Goal: Task Accomplishment & Management: Manage account settings

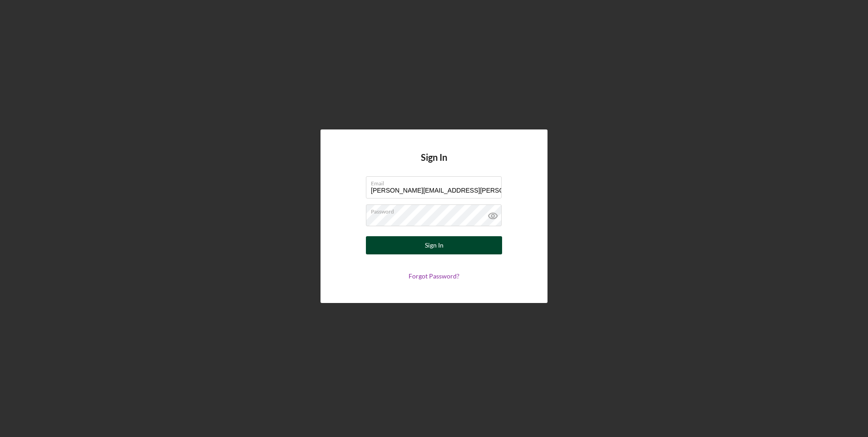
click at [432, 243] on div "Sign In" at bounding box center [434, 245] width 19 height 18
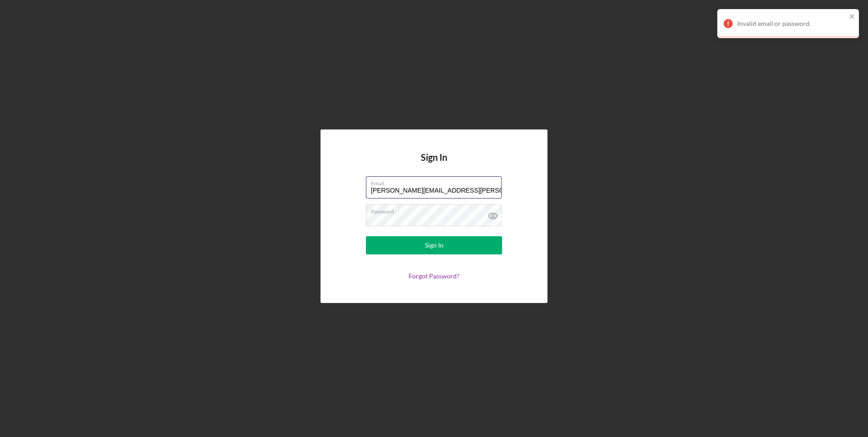
drag, startPoint x: 463, startPoint y: 192, endPoint x: 344, endPoint y: 187, distance: 120.0
click at [346, 187] on form "Email [PERSON_NAME][EMAIL_ADDRESS][PERSON_NAME][DOMAIN_NAME] Password Sign In F…" at bounding box center [434, 227] width 182 height 103
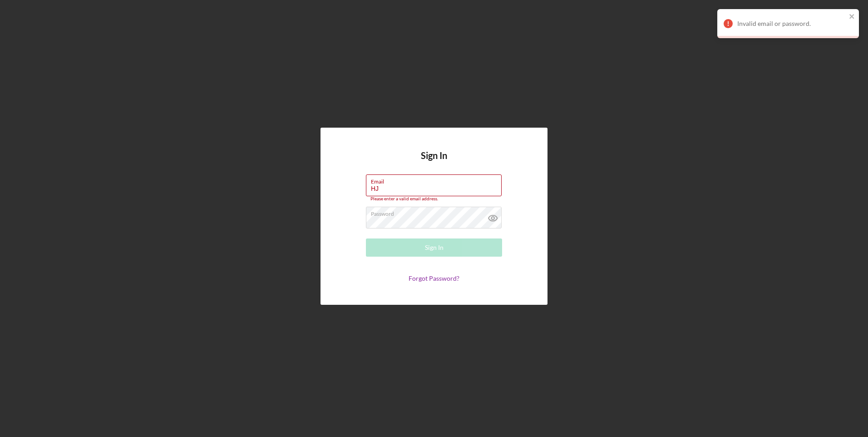
type input "H"
type input "[EMAIL_ADDRESS][DOMAIN_NAME]"
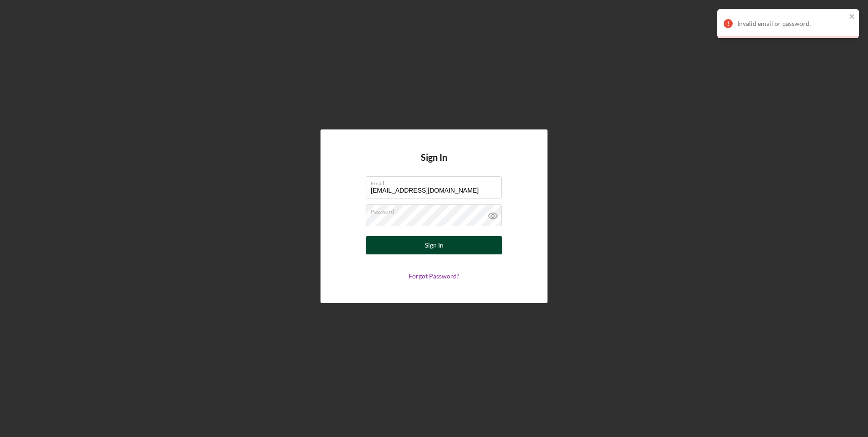
click at [436, 245] on div "Sign In" at bounding box center [434, 245] width 19 height 18
click at [317, 217] on div "Sign In Email [EMAIL_ADDRESS][DOMAIN_NAME] Password Sign In Forgot Password?" at bounding box center [434, 216] width 859 height 432
click at [448, 241] on button "Sign In" at bounding box center [434, 245] width 136 height 18
click at [346, 210] on form "Email [EMAIL_ADDRESS][DOMAIN_NAME] Password Sign In Forgot Password?" at bounding box center [434, 227] width 182 height 103
click at [428, 242] on div "Sign In" at bounding box center [434, 245] width 19 height 18
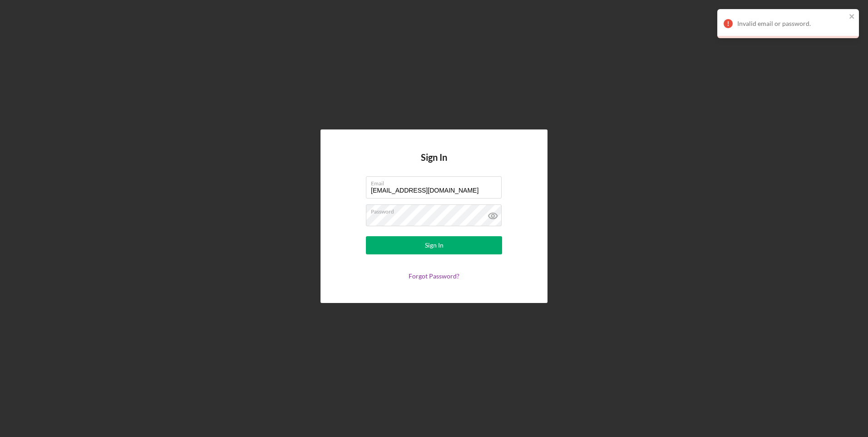
click at [810, 197] on div "Sign In Email [EMAIL_ADDRESS][DOMAIN_NAME] Password Sign In Forgot Password?" at bounding box center [434, 216] width 859 height 432
